Goal: Find specific page/section: Find specific page/section

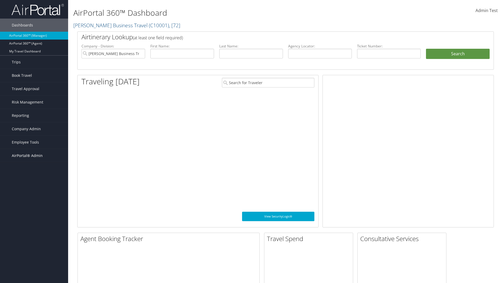
click at [34, 156] on span "AirPortal® Admin" at bounding box center [27, 155] width 31 height 13
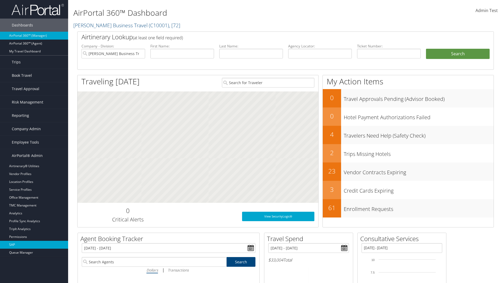
click at [34, 245] on link "SAP" at bounding box center [34, 245] width 68 height 8
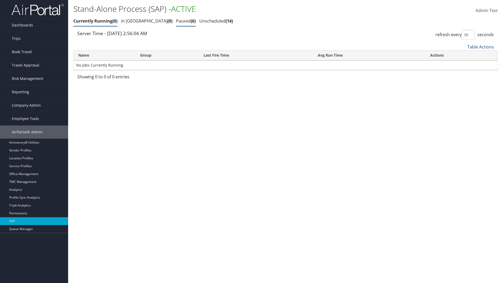
click at [176, 21] on link "Paused 6" at bounding box center [186, 21] width 20 height 6
